Goal: Information Seeking & Learning: Learn about a topic

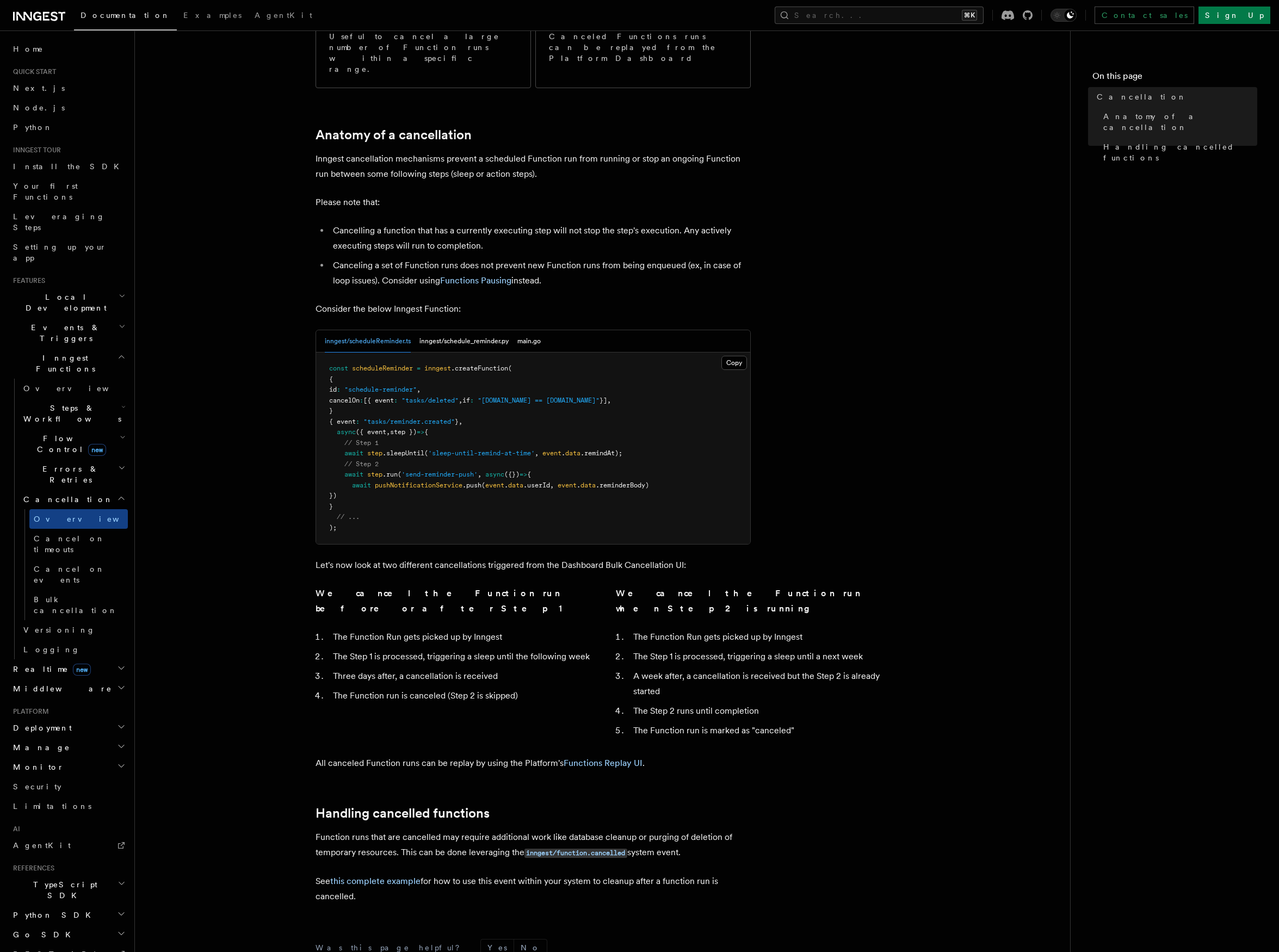
scroll to position [358, 0]
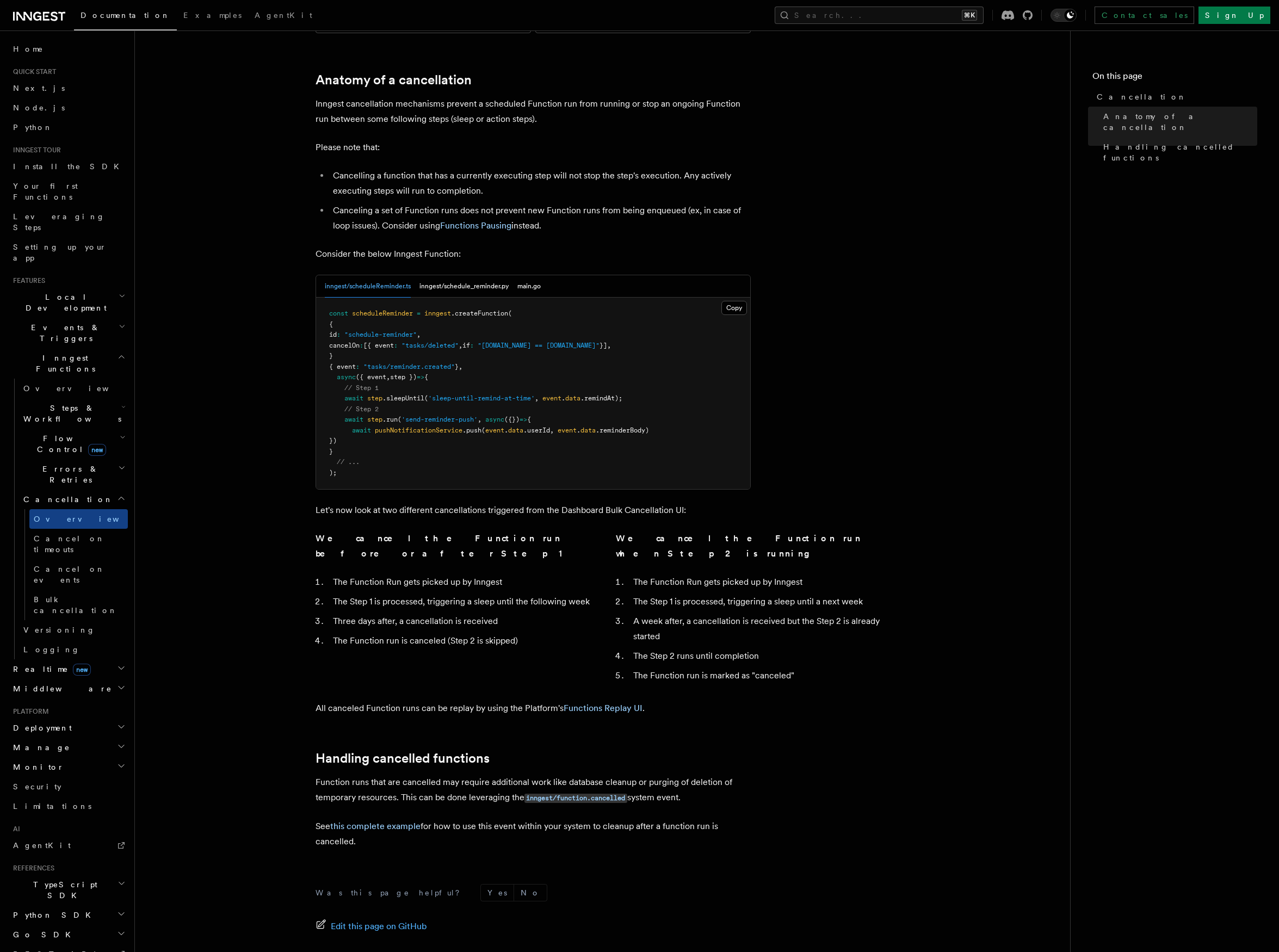
click at [110, 398] on h2 "Steps & Workflows" at bounding box center [73, 413] width 109 height 31
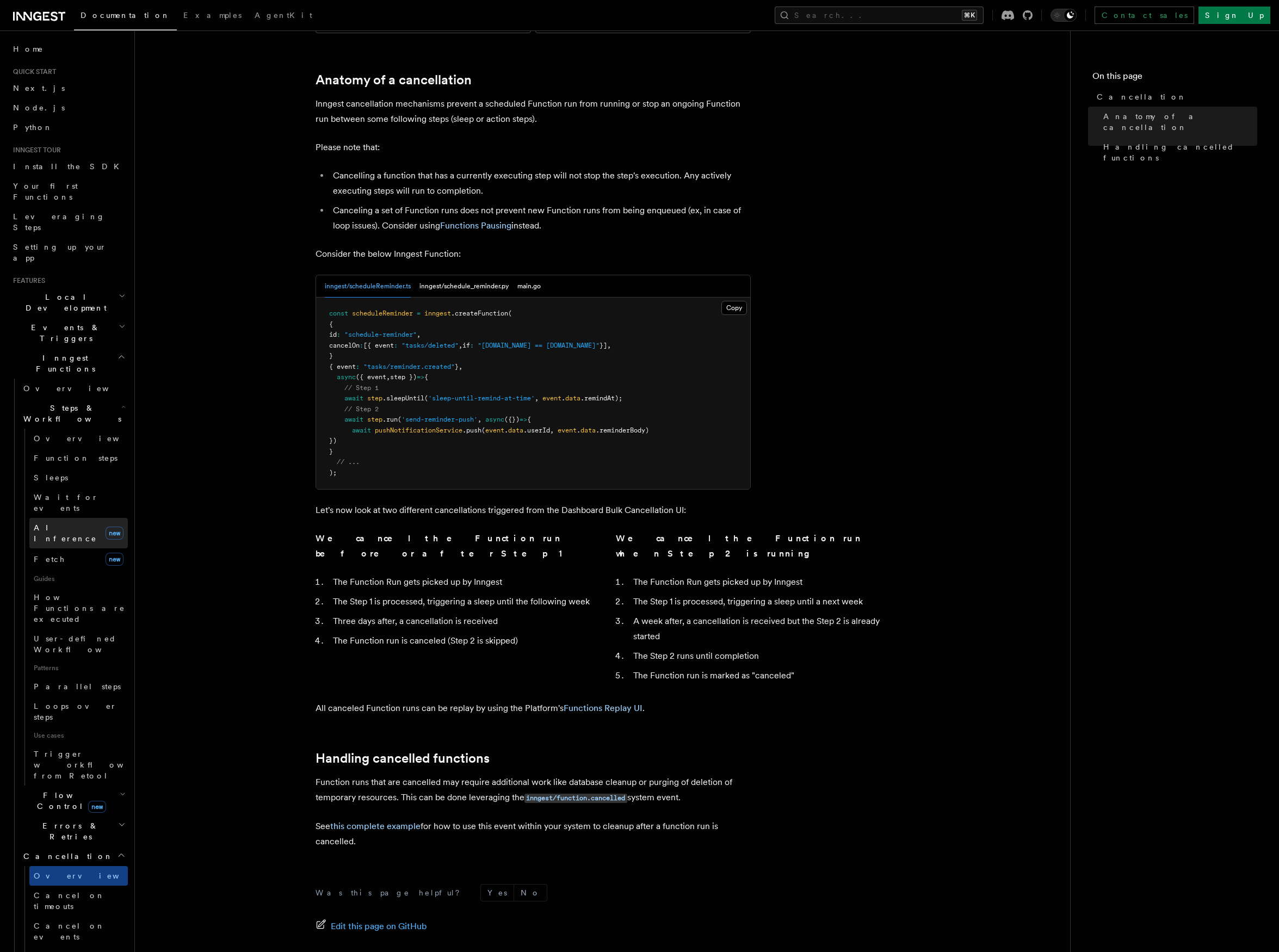
click at [88, 518] on link "AI Inference new" at bounding box center [78, 533] width 98 height 31
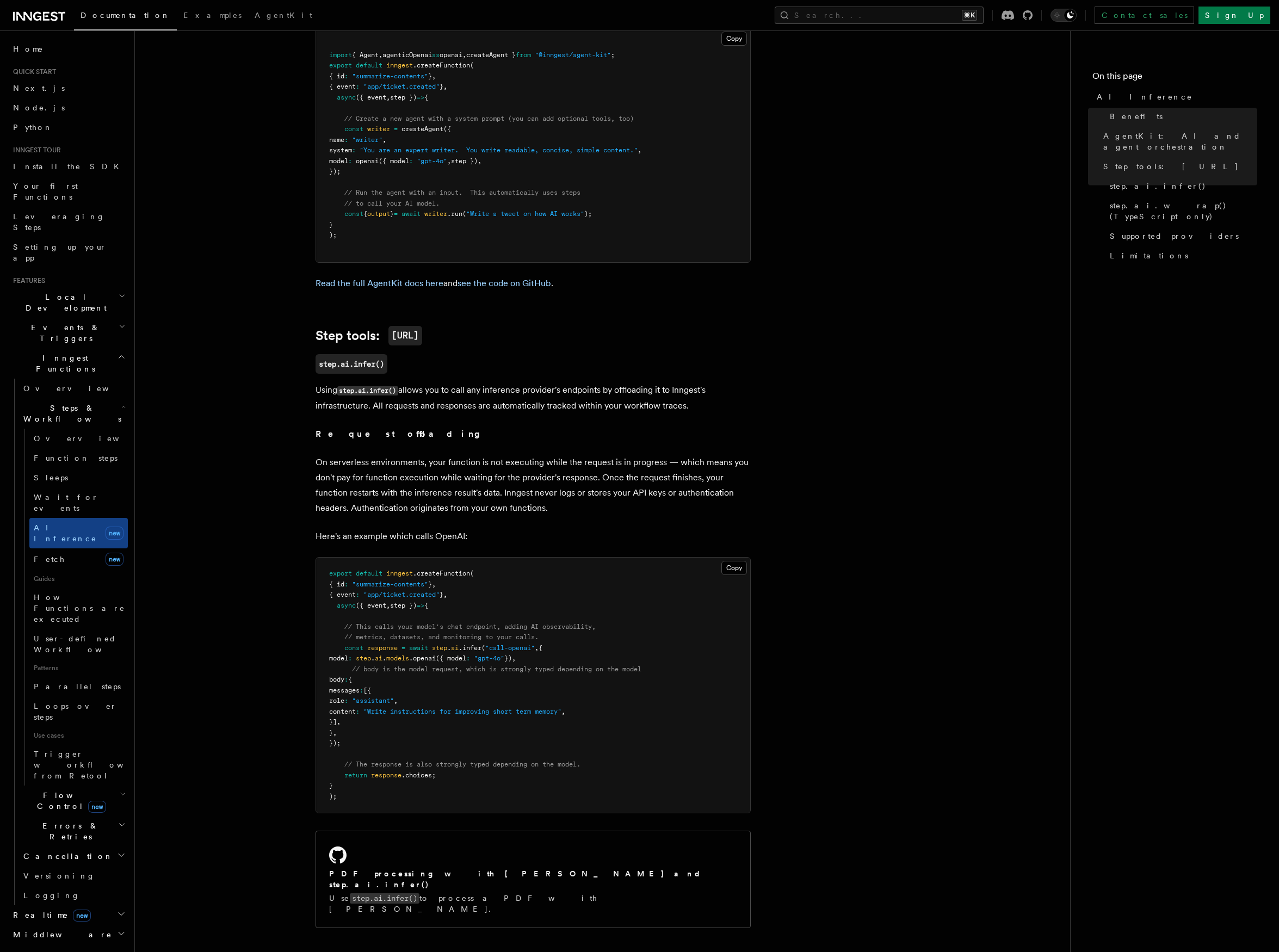
scroll to position [850, 0]
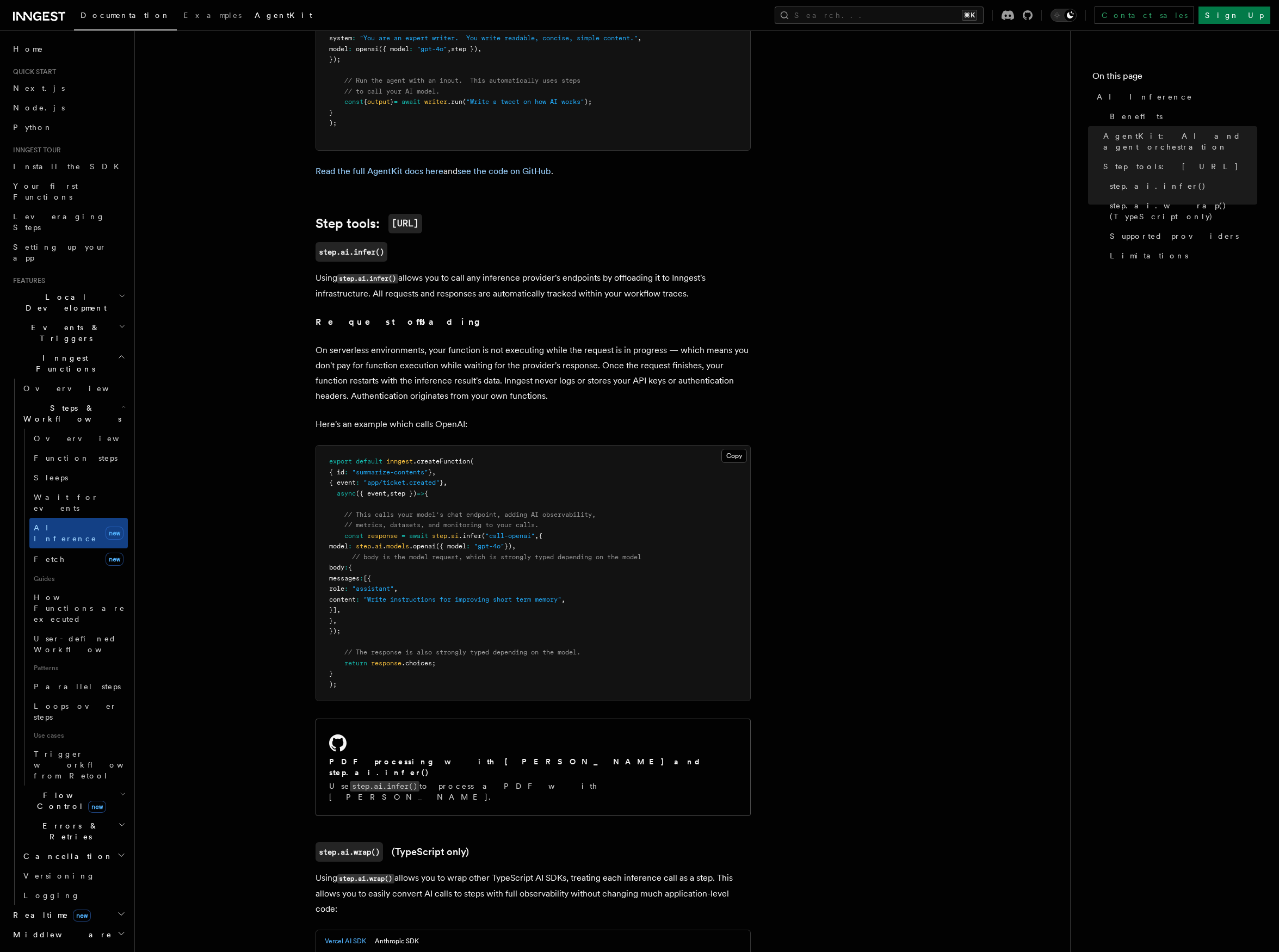
click at [255, 18] on span "AgentKit" at bounding box center [283, 15] width 58 height 9
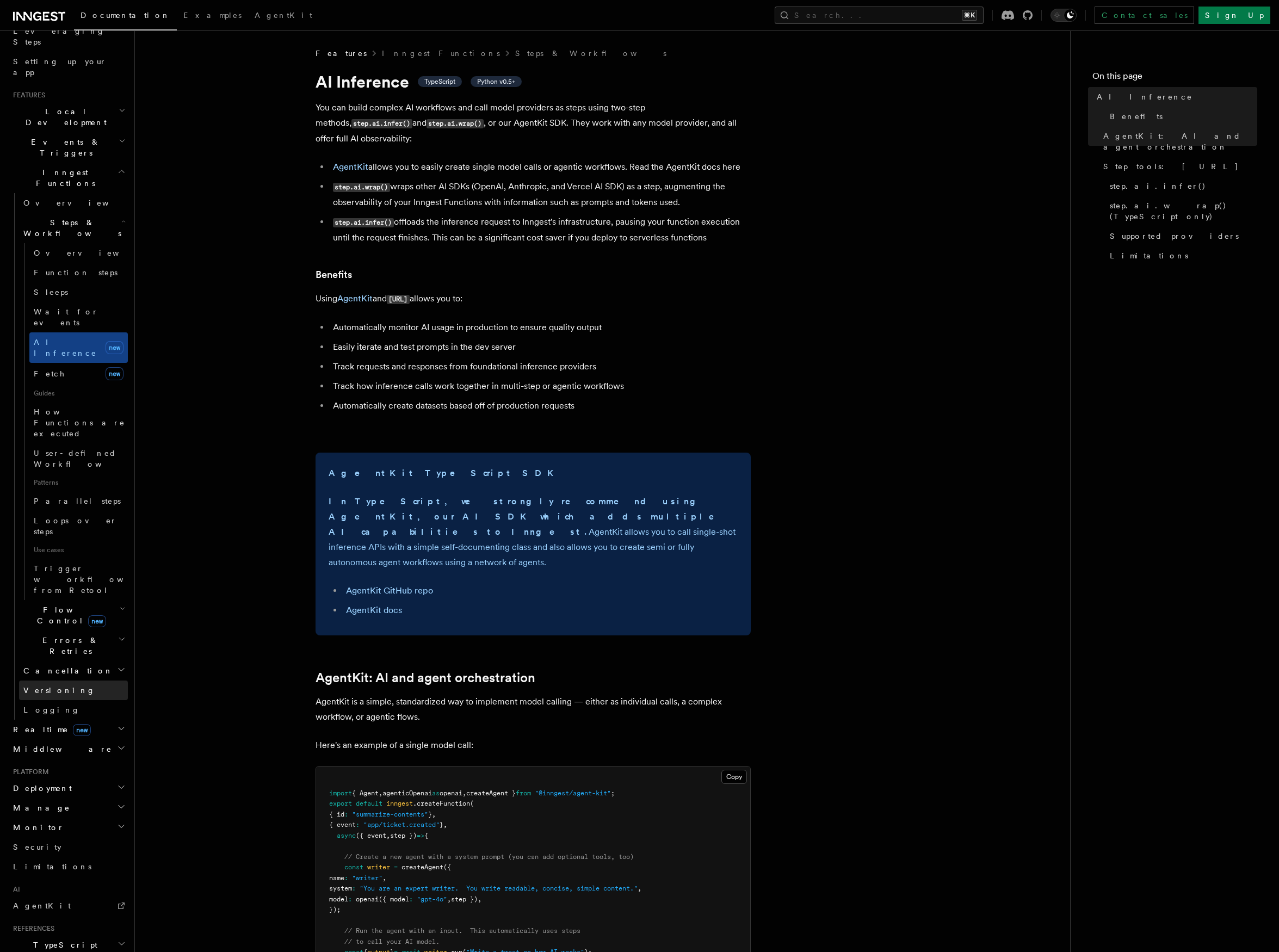
scroll to position [212, 0]
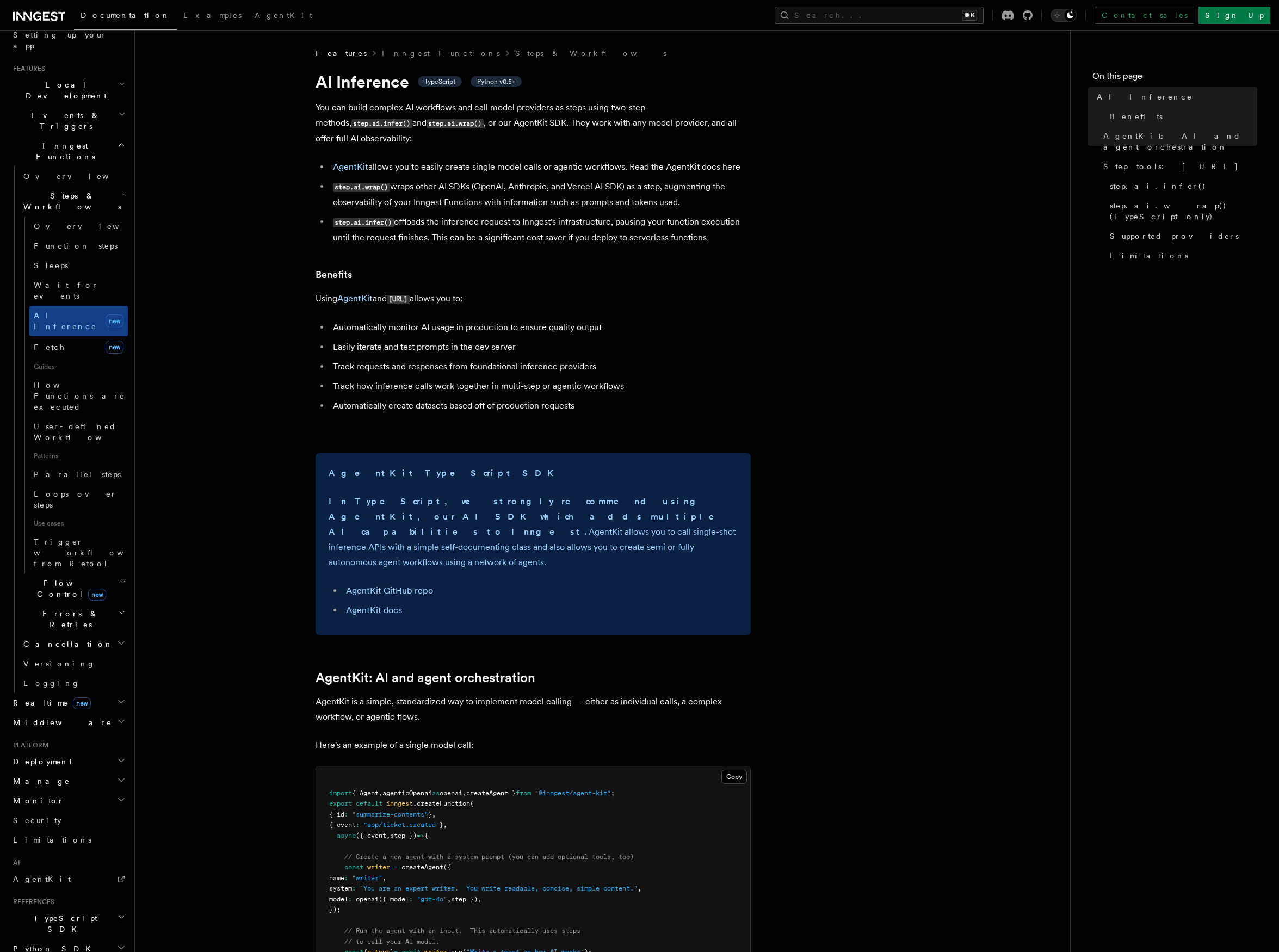
click at [61, 578] on span "Flow Control new" at bounding box center [69, 588] width 100 height 22
click at [78, 624] on link "Singleton new" at bounding box center [78, 635] width 98 height 22
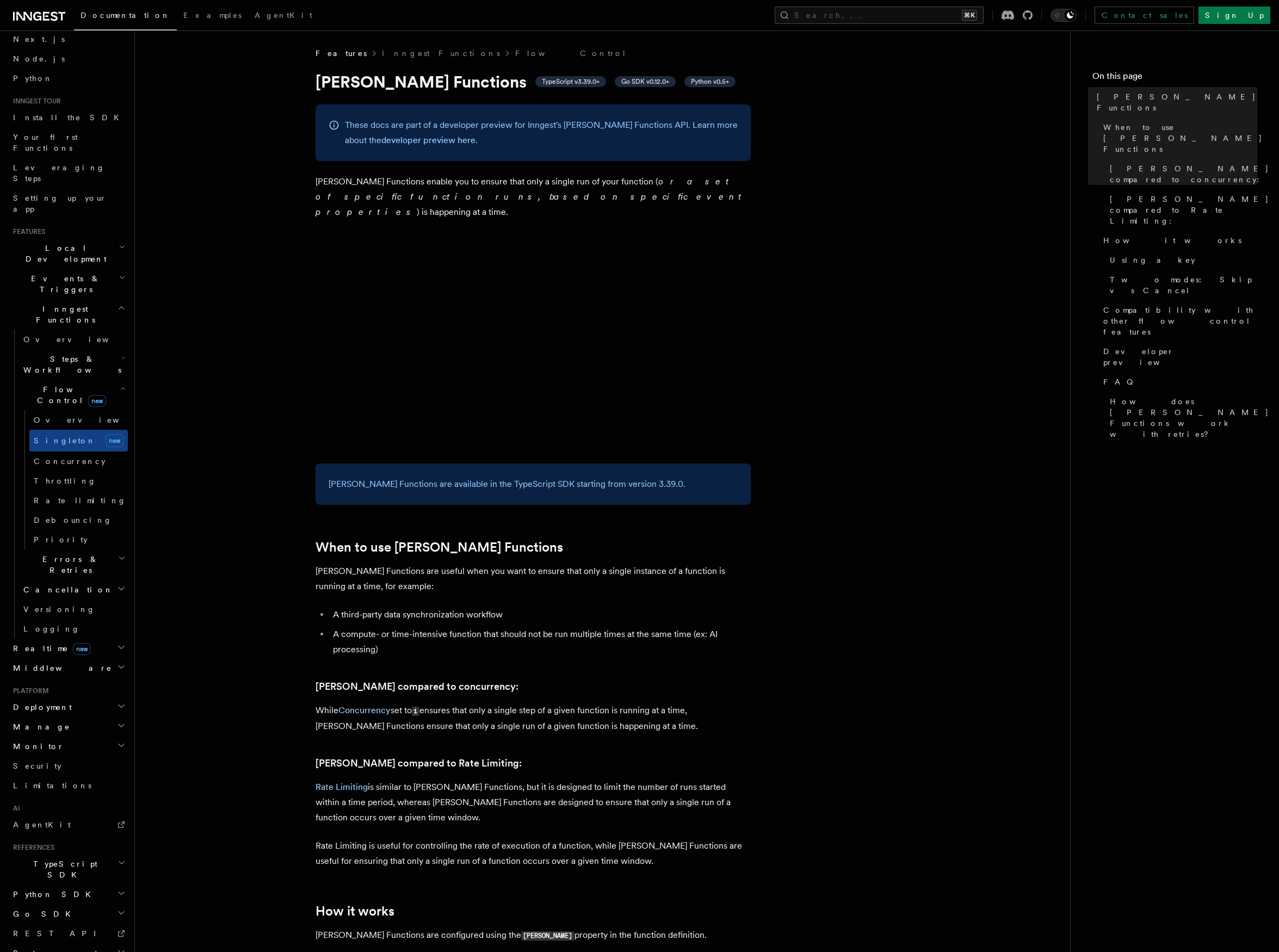
scroll to position [26, 0]
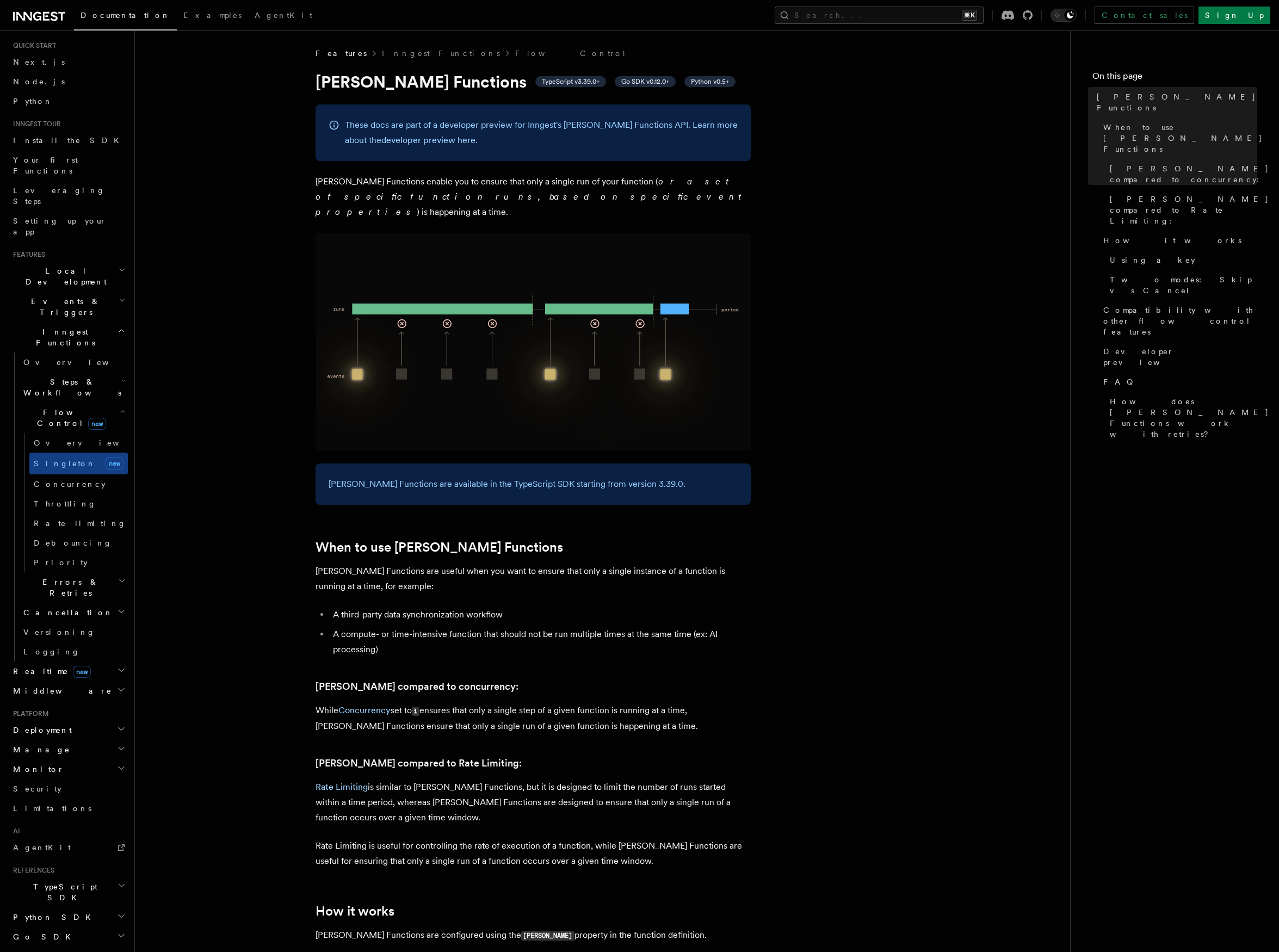
click at [97, 292] on h2 "Events & Triggers" at bounding box center [68, 307] width 120 height 31
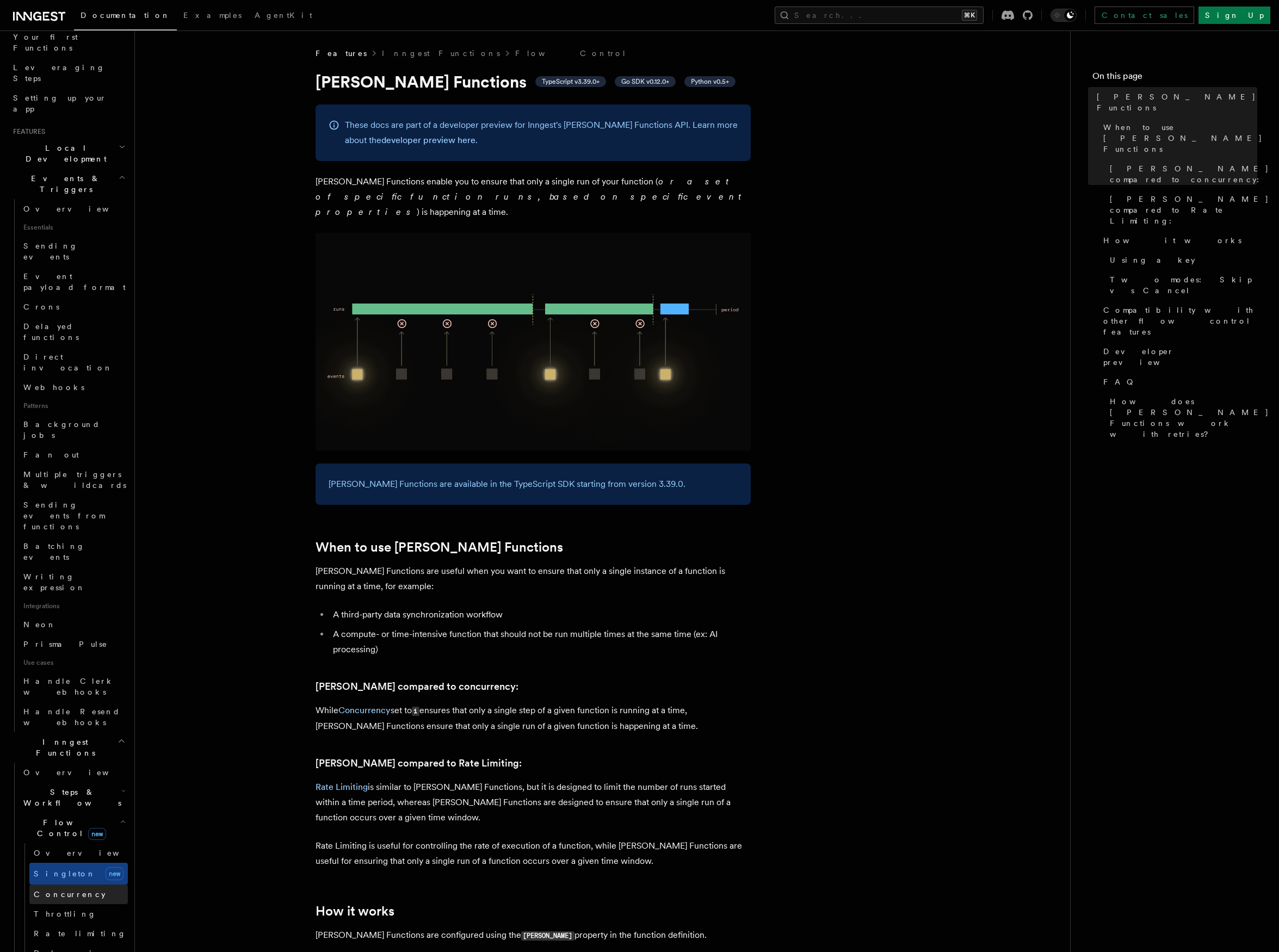
scroll to position [161, 0]
click at [94, 771] on h2 "Steps & Workflows" at bounding box center [73, 786] width 109 height 31
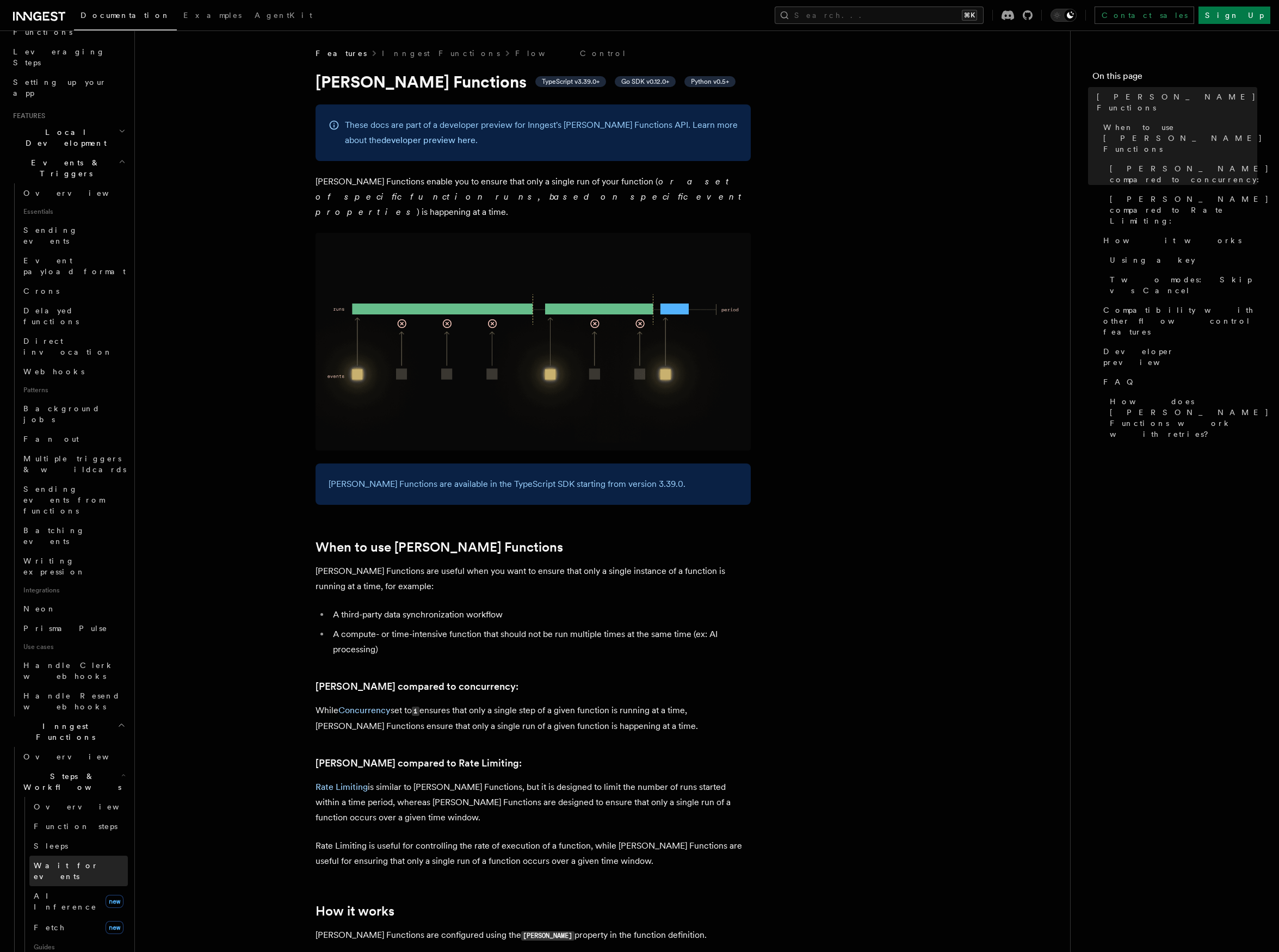
scroll to position [167, 0]
click at [80, 860] on span "Wait for events" at bounding box center [65, 869] width 65 height 20
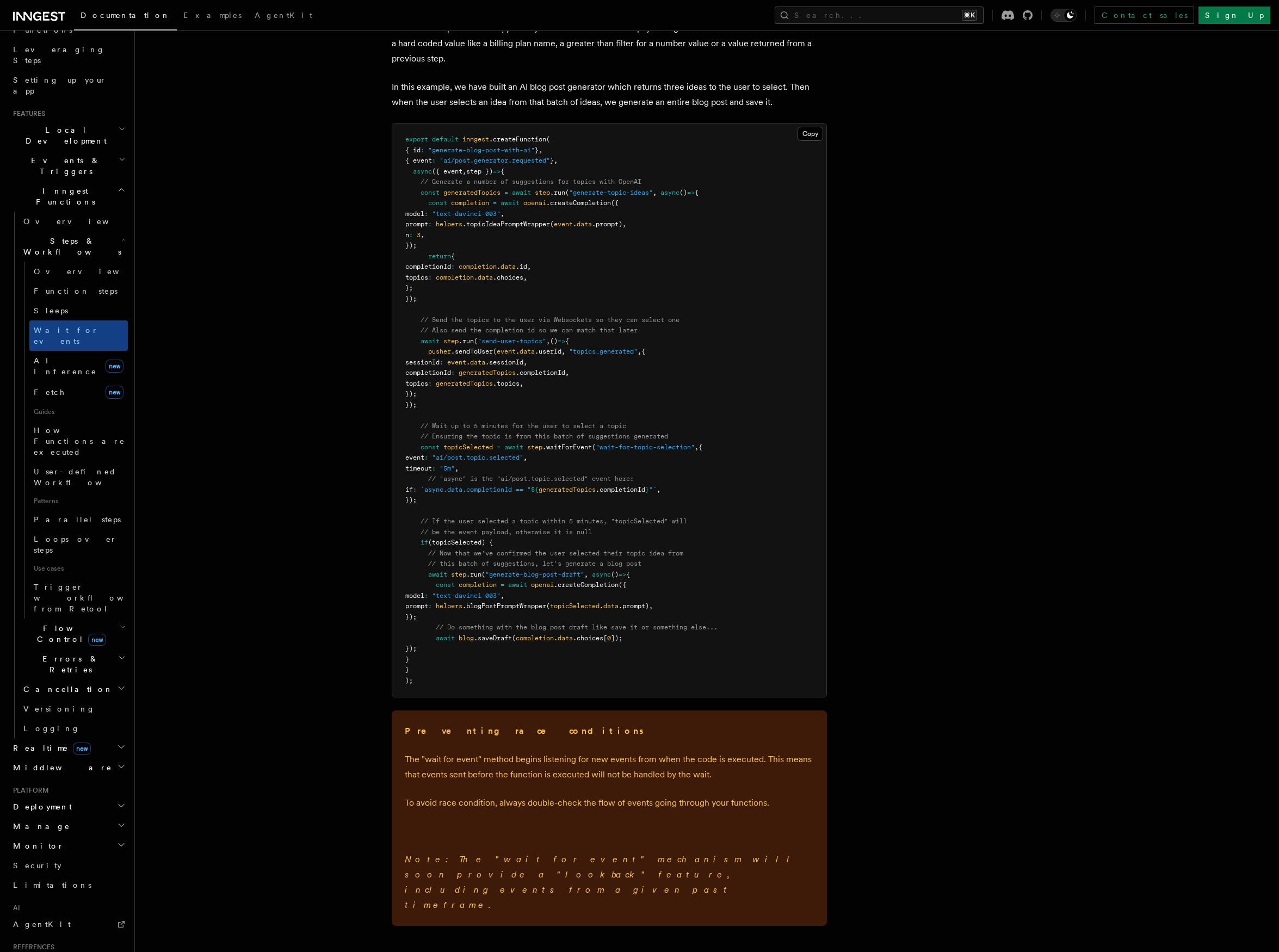
scroll to position [1177, 0]
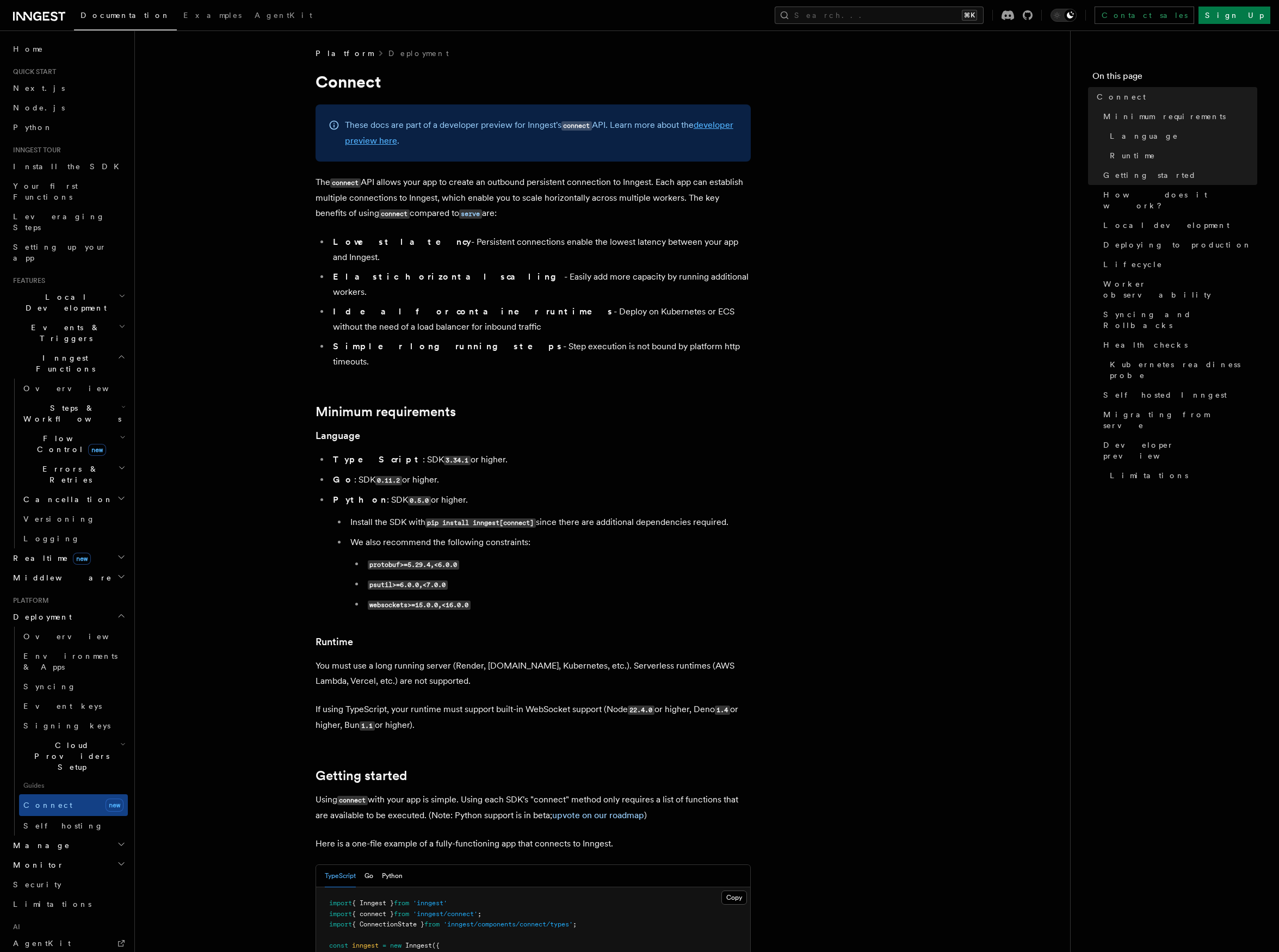
click at [410, 139] on link "developer preview here" at bounding box center [539, 132] width 388 height 26
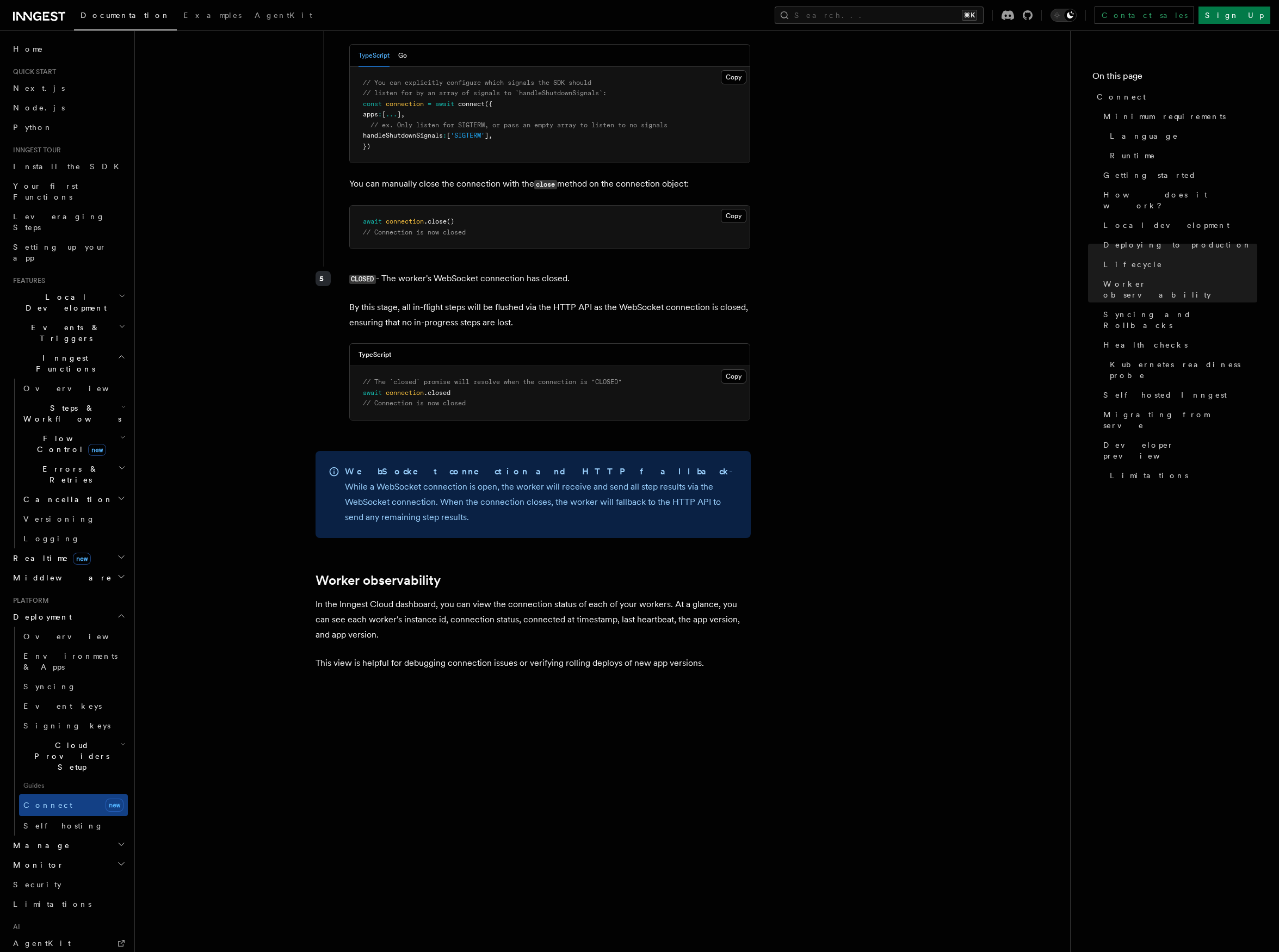
scroll to position [2976, 0]
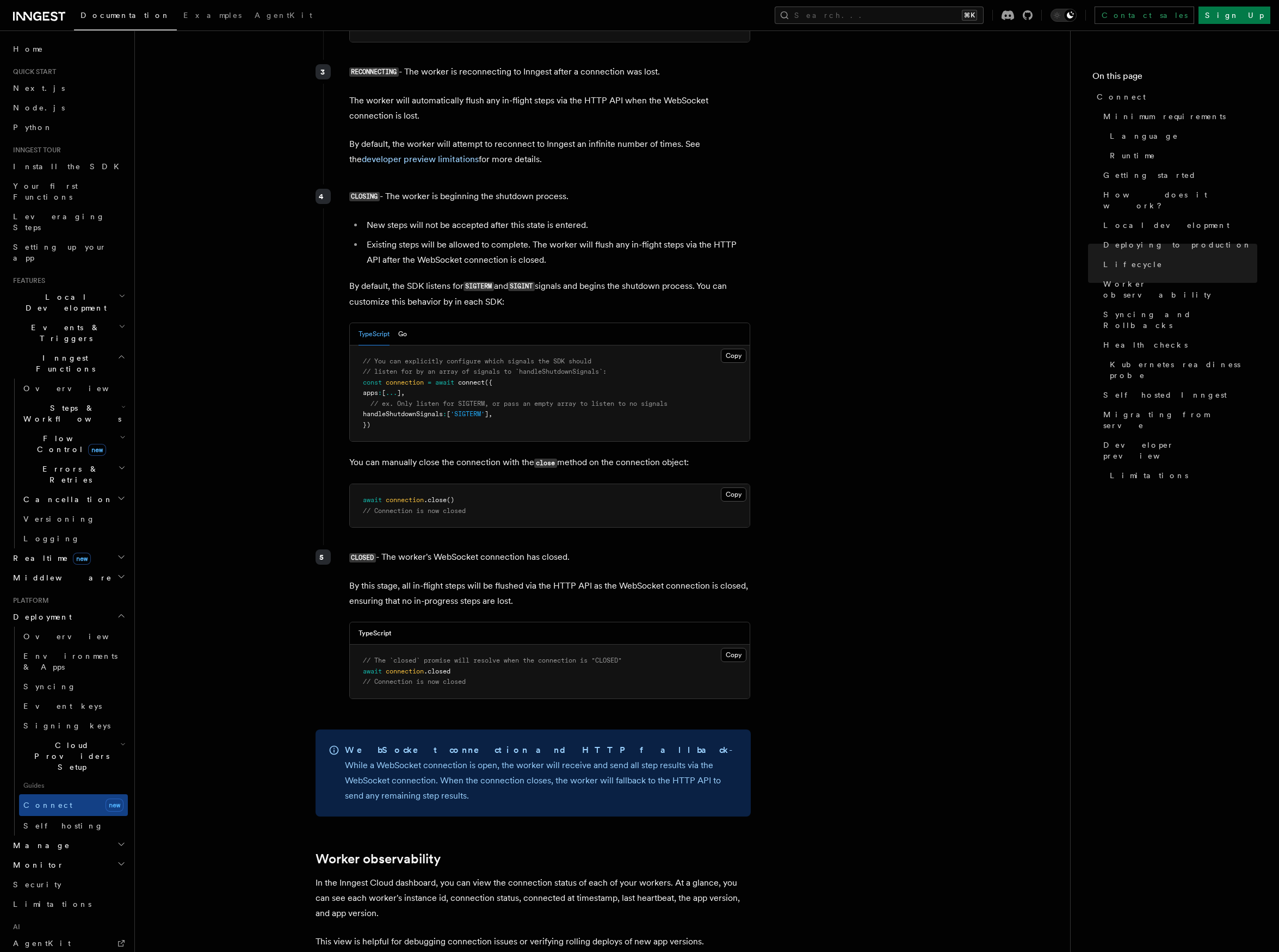
click at [144, 120] on div "Platform Deployment Connect These docs are part of a developer preview for Inng…" at bounding box center [620, 328] width 970 height 6609
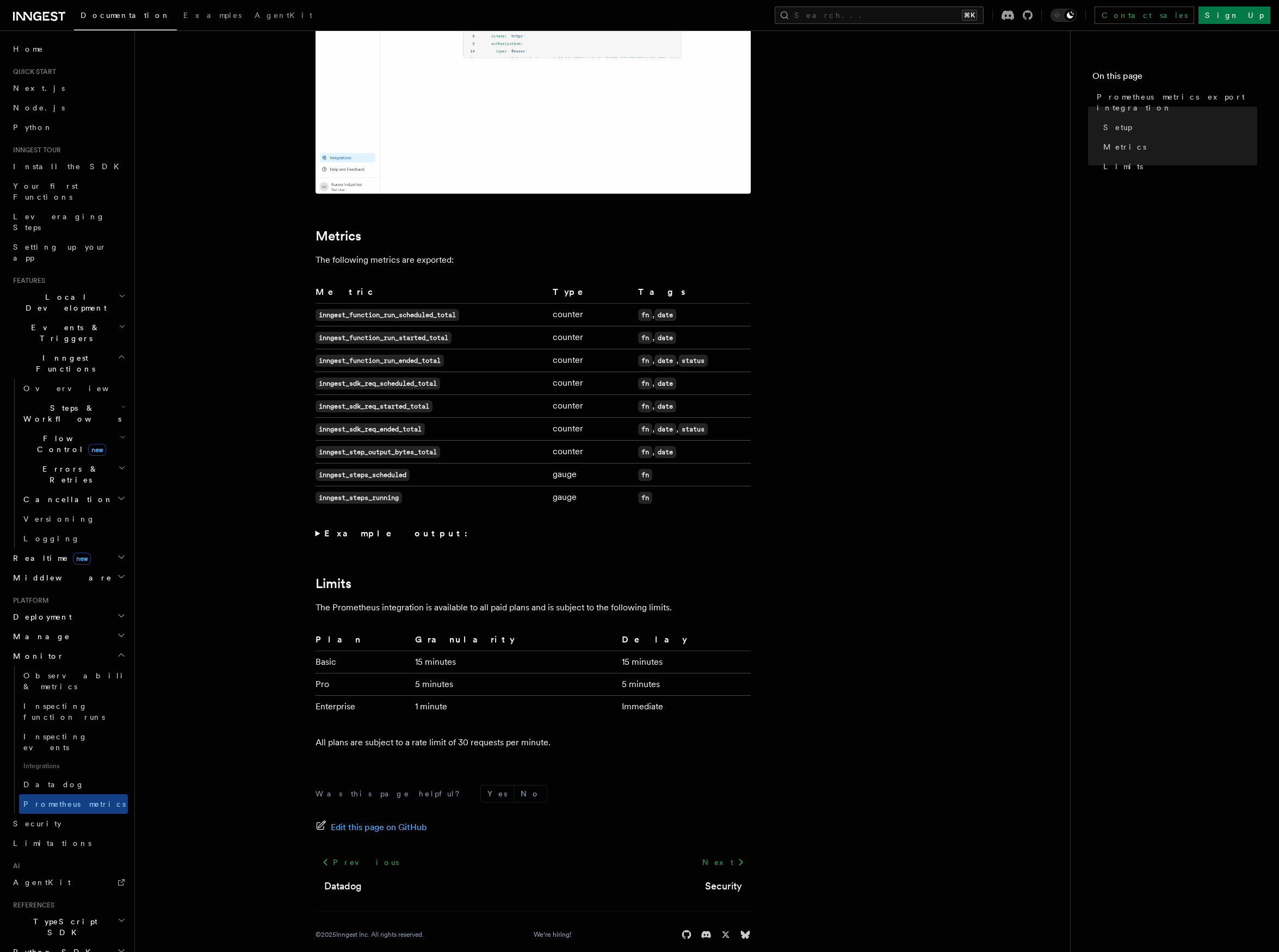
scroll to position [465, 0]
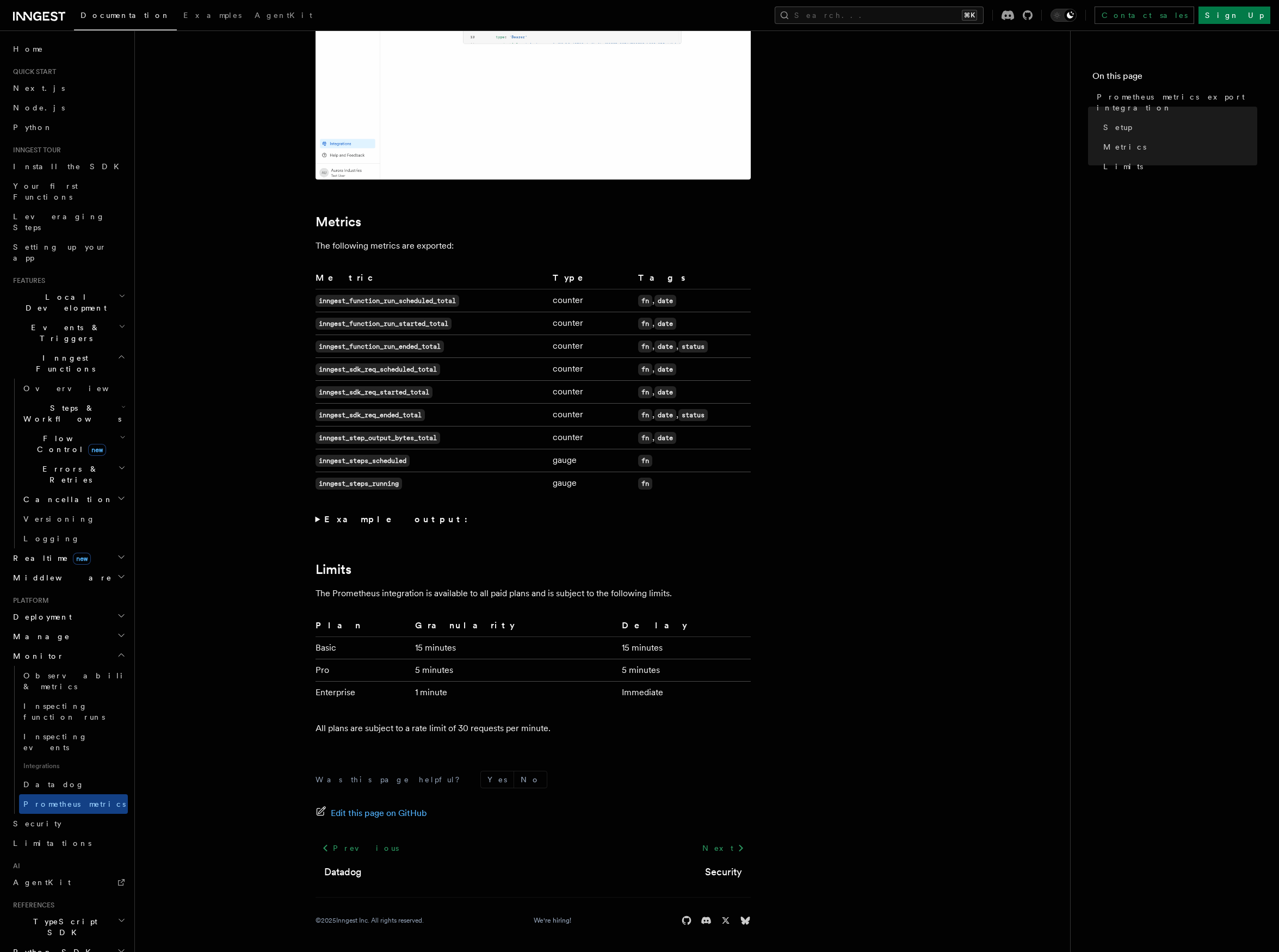
click at [342, 517] on strong "Example output:" at bounding box center [399, 519] width 149 height 11
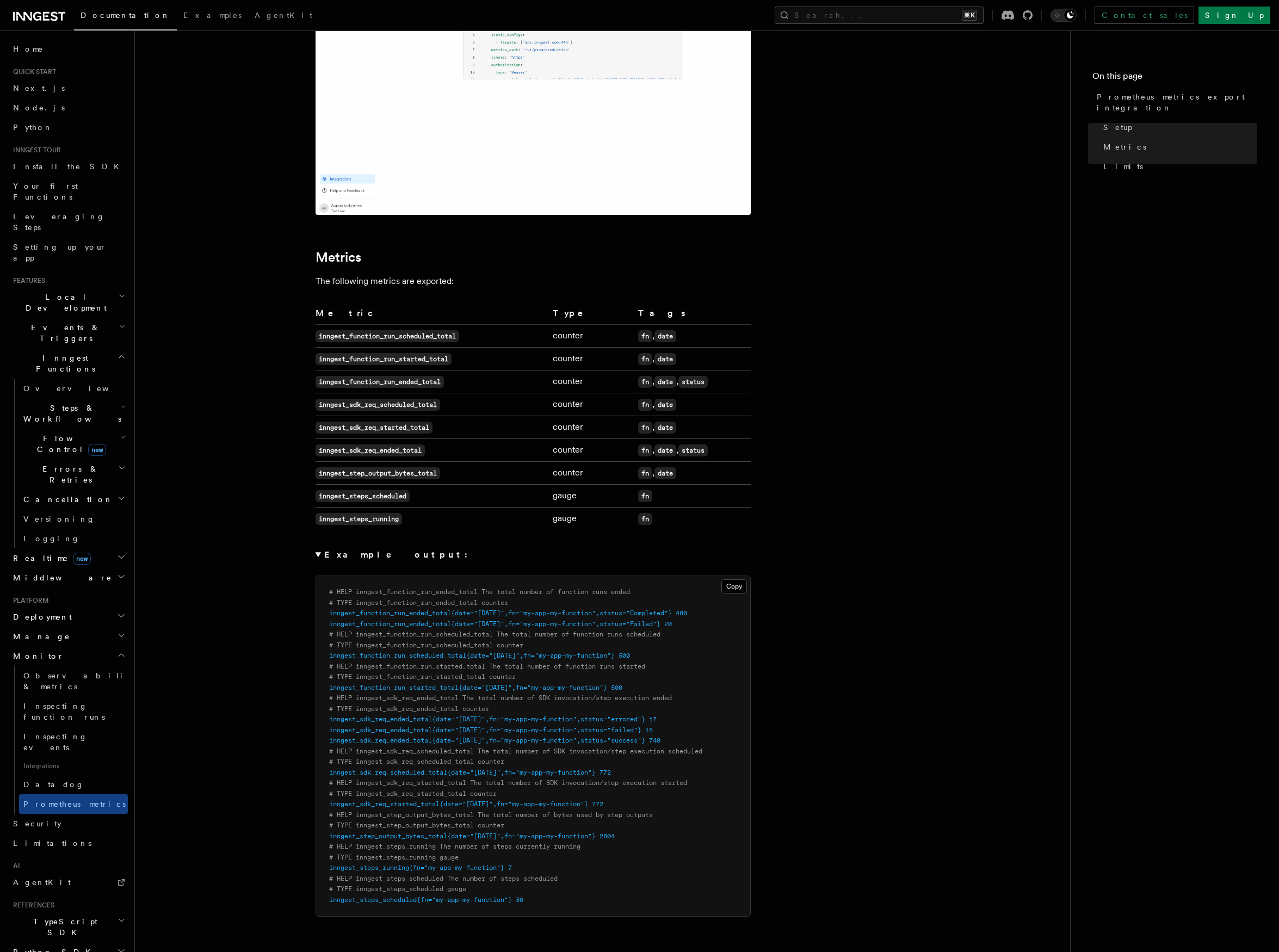
scroll to position [0, 0]
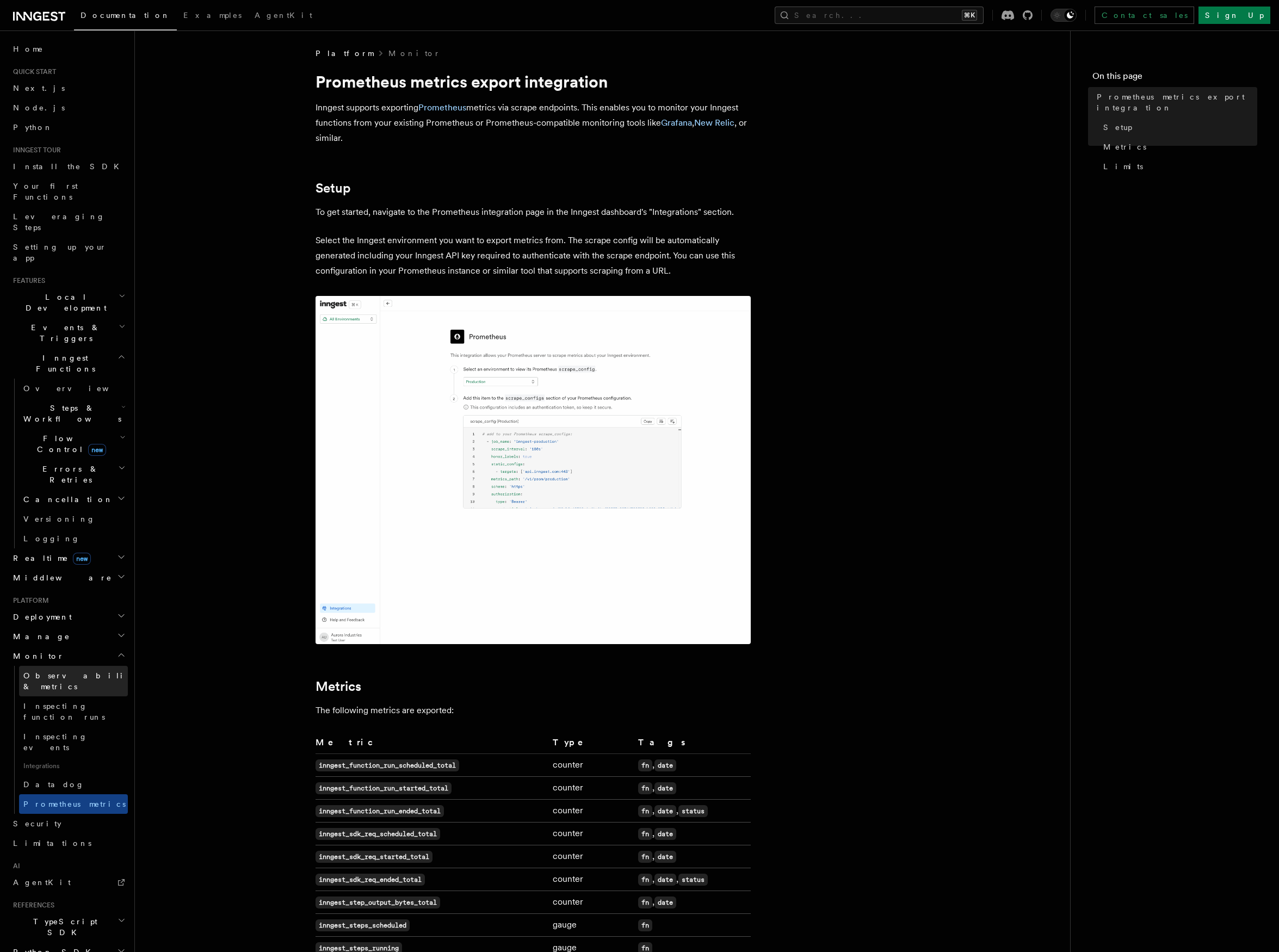
click at [55, 670] on span "Observability & metrics" at bounding box center [80, 681] width 112 height 22
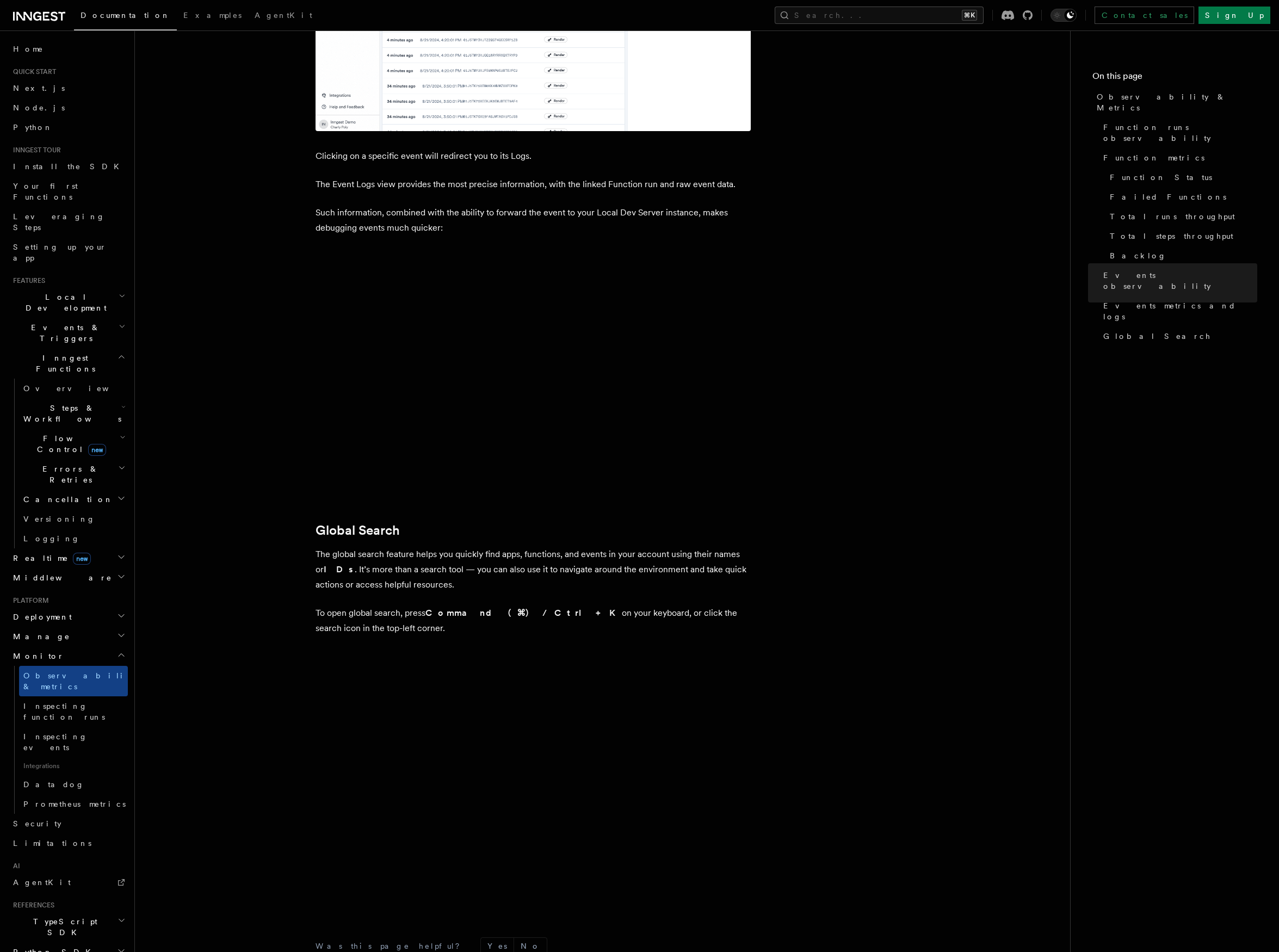
scroll to position [3170, 0]
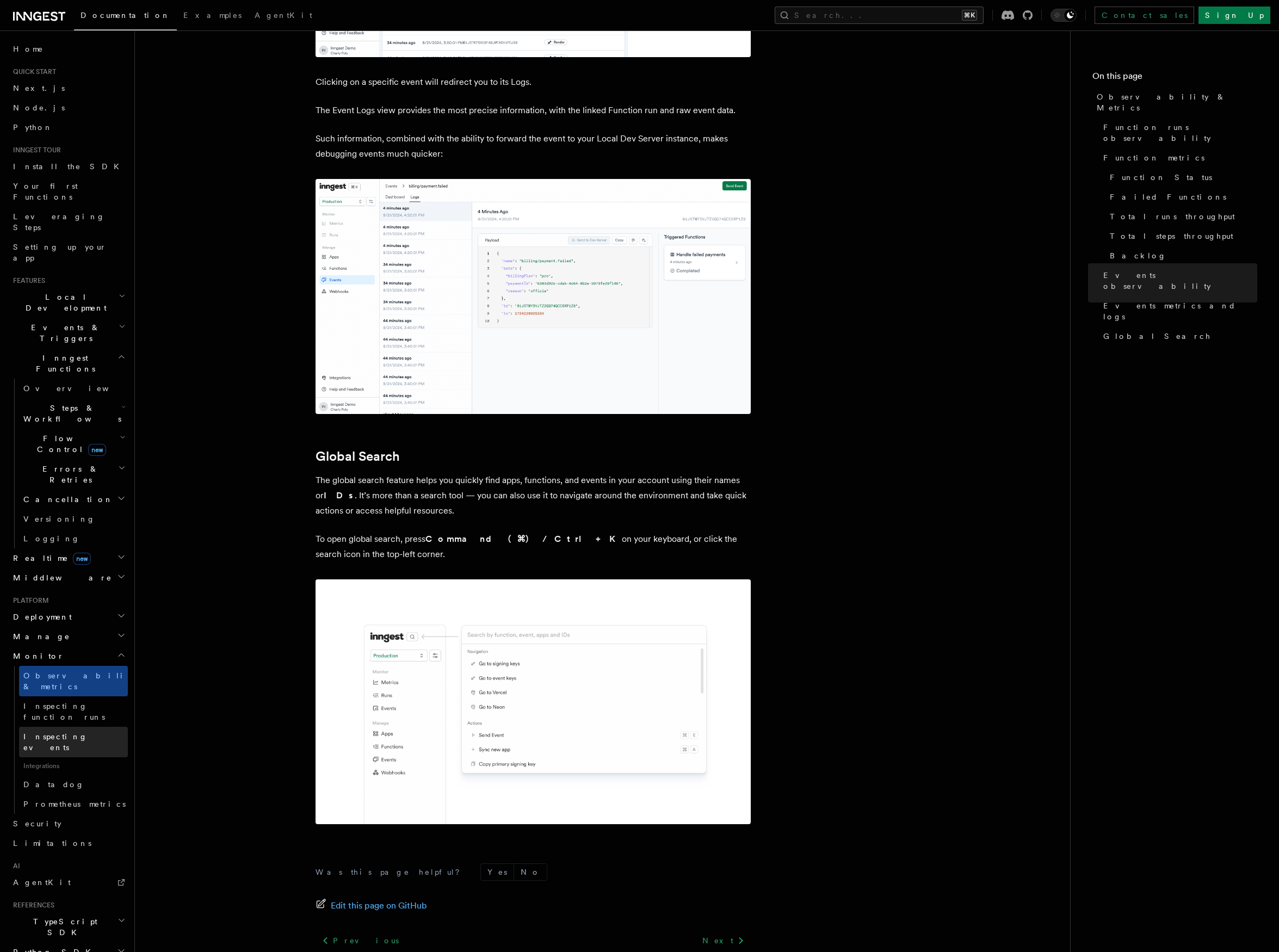
click at [81, 732] on span "Inspecting events" at bounding box center [55, 742] width 64 height 20
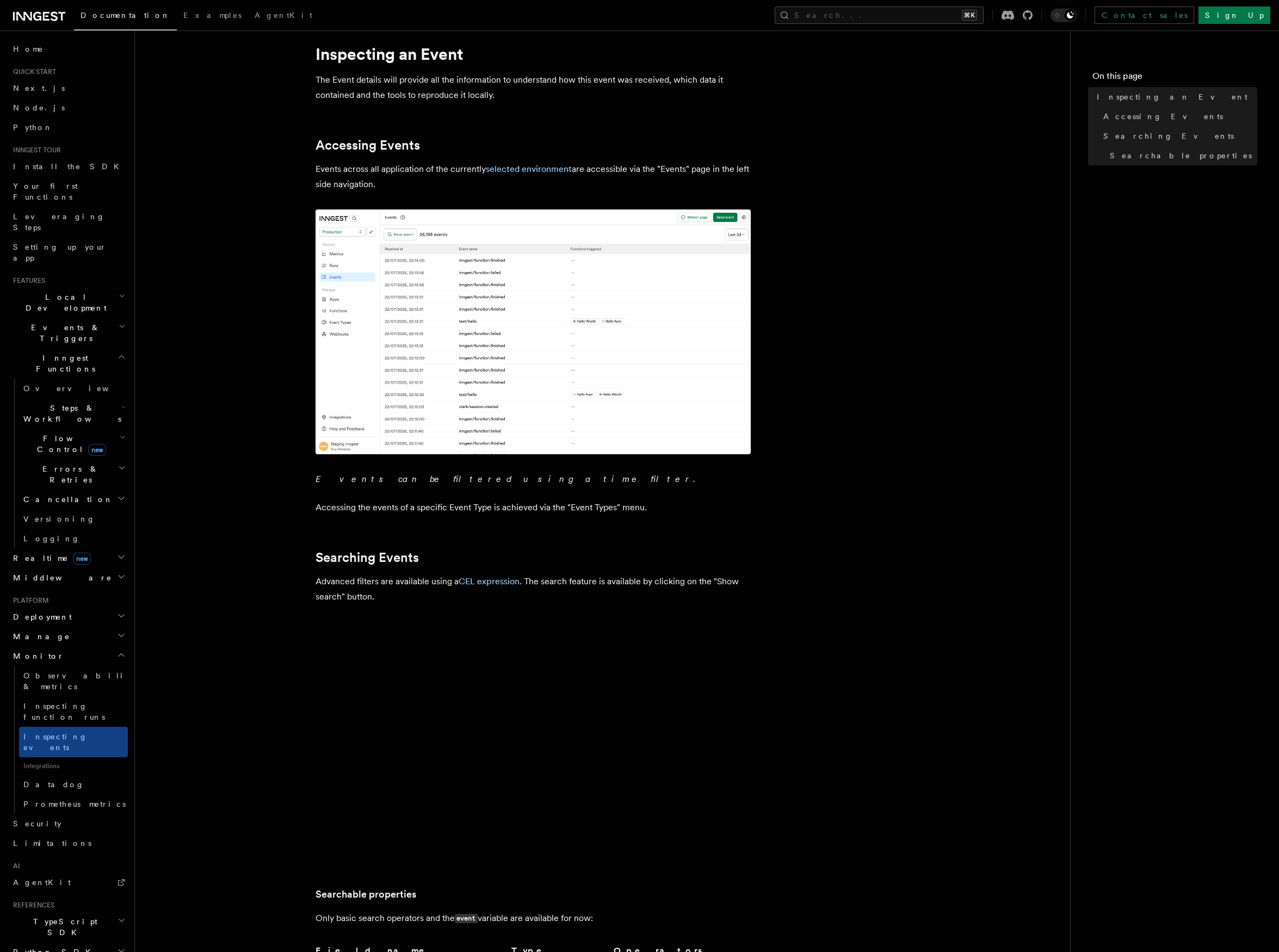
scroll to position [487, 0]
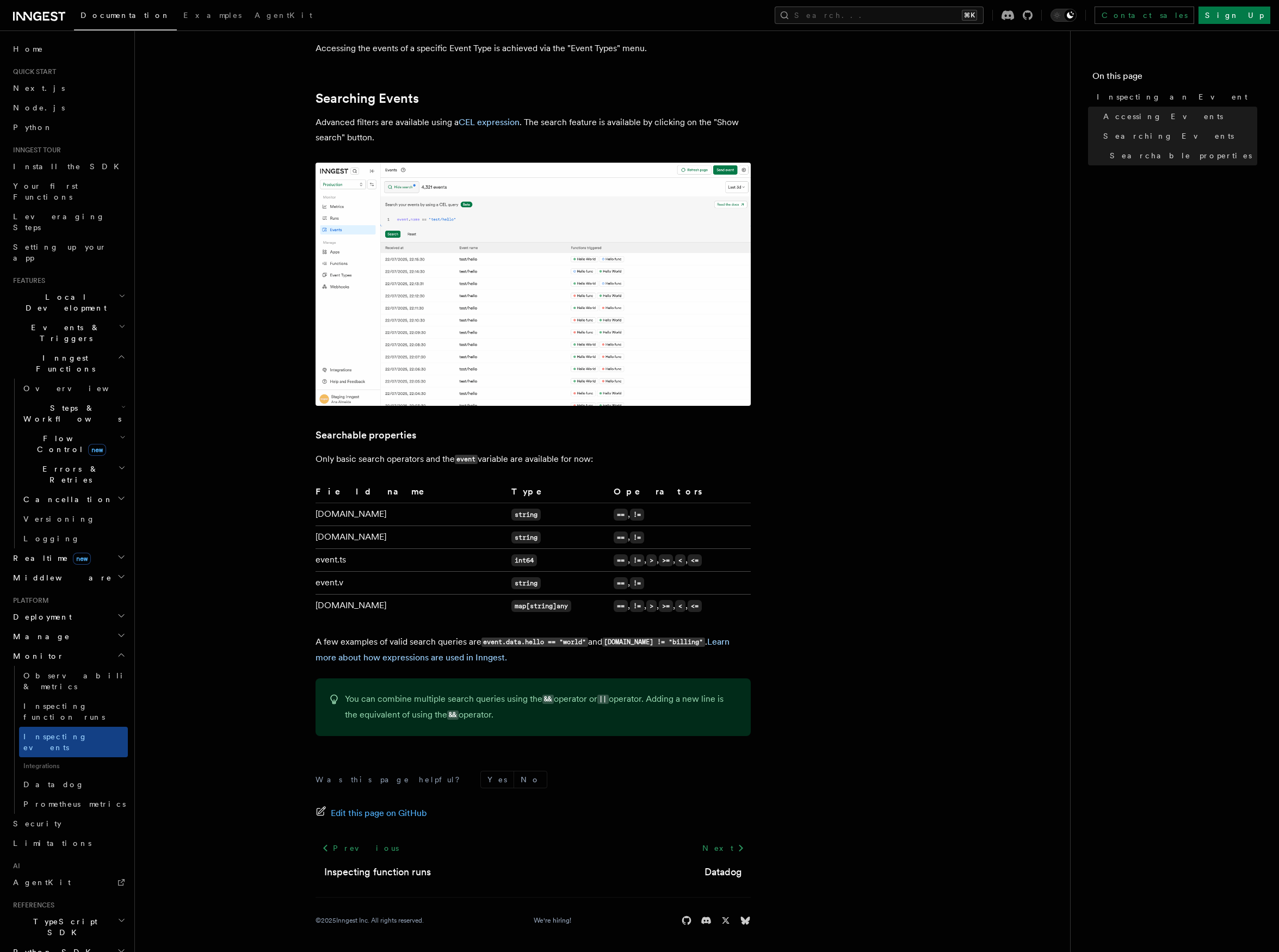
click at [59, 647] on h2 "Monitor" at bounding box center [68, 657] width 120 height 20
click at [63, 627] on h2 "Manage" at bounding box center [68, 637] width 120 height 20
click at [66, 627] on h2 "Manage" at bounding box center [68, 637] width 120 height 20
click at [70, 666] on link "Security" at bounding box center [68, 676] width 120 height 20
